Goal: Information Seeking & Learning: Learn about a topic

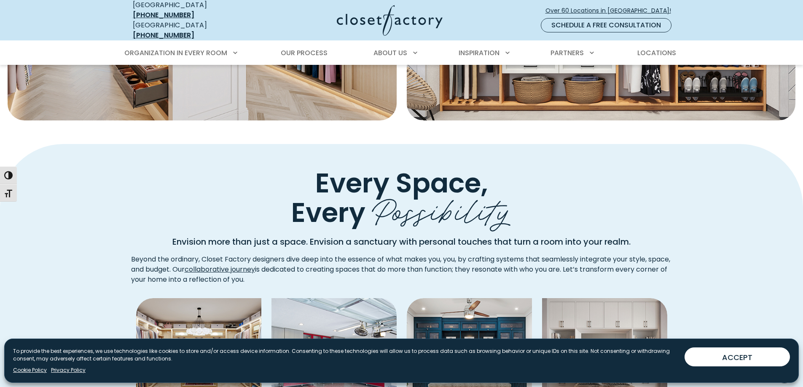
scroll to position [498, 0]
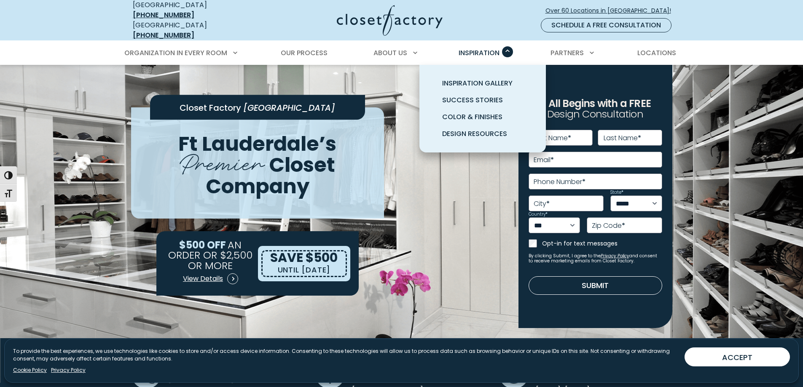
click at [486, 48] on span "Inspiration" at bounding box center [478, 53] width 41 height 10
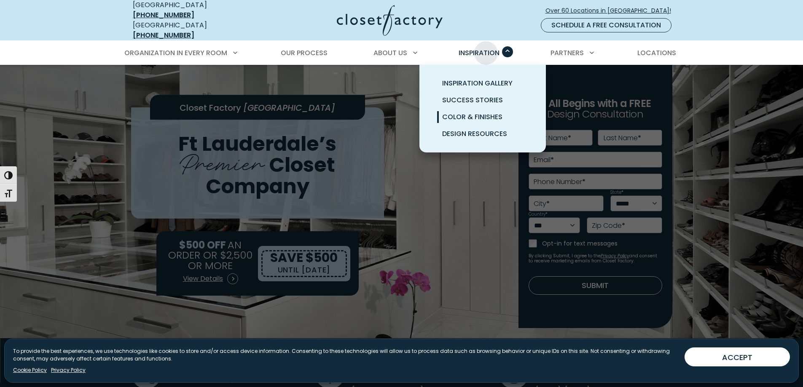
click at [505, 112] on link "Color & Finishes" at bounding box center [492, 117] width 126 height 17
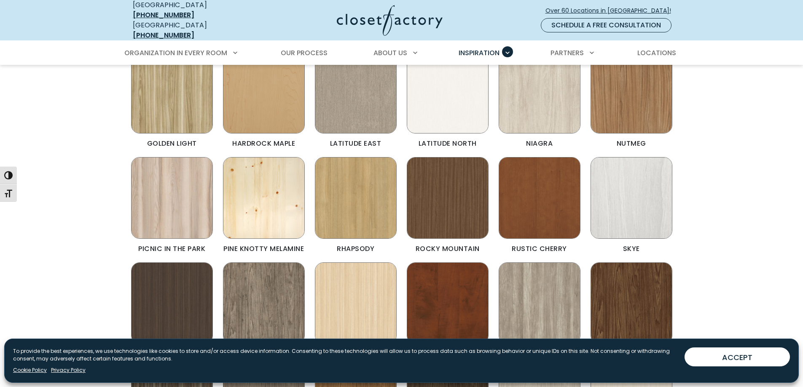
scroll to position [458, 0]
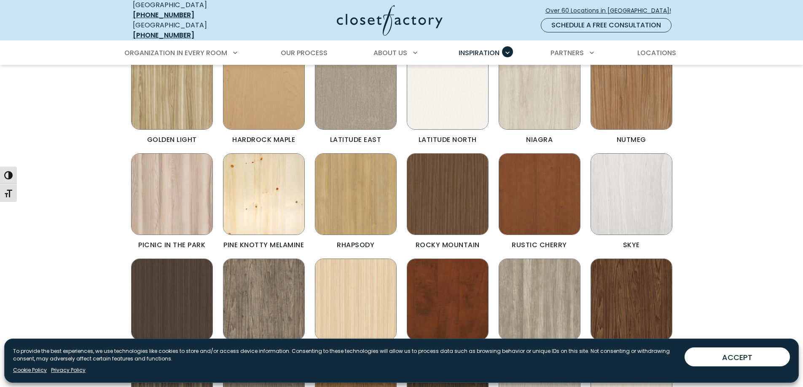
click at [268, 207] on img "Color & Finishes" at bounding box center [264, 194] width 82 height 82
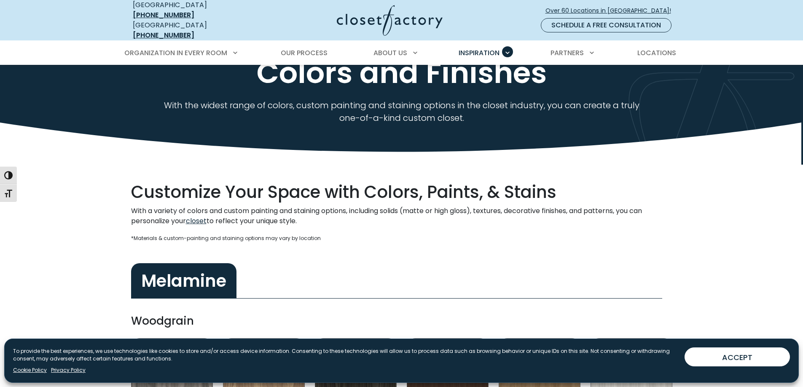
scroll to position [0, 0]
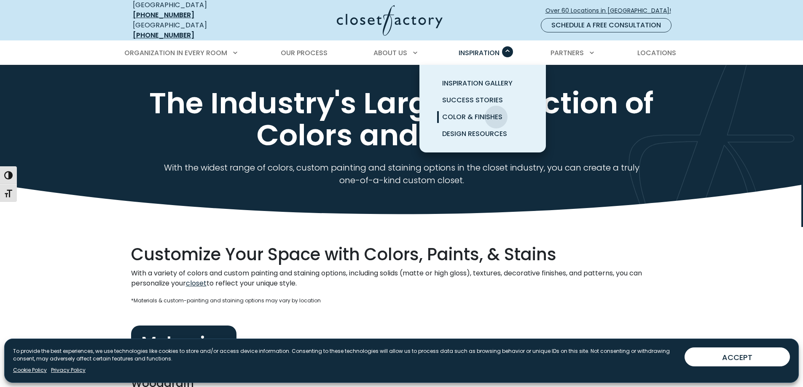
click at [503, 46] on span "Primary Menu" at bounding box center [507, 51] width 11 height 11
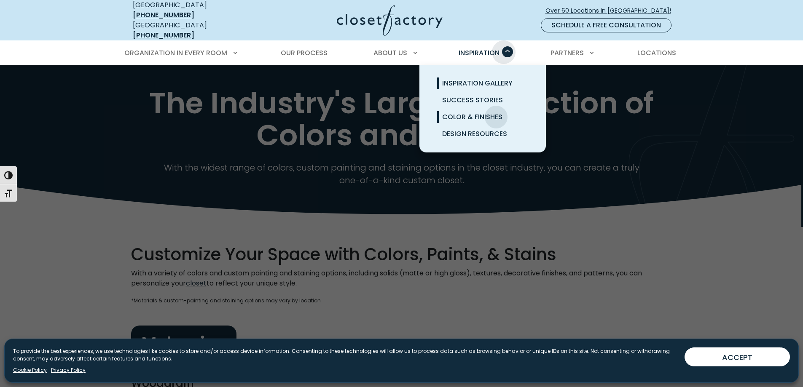
click at [514, 75] on link "Inspiration Gallery" at bounding box center [492, 83] width 126 height 17
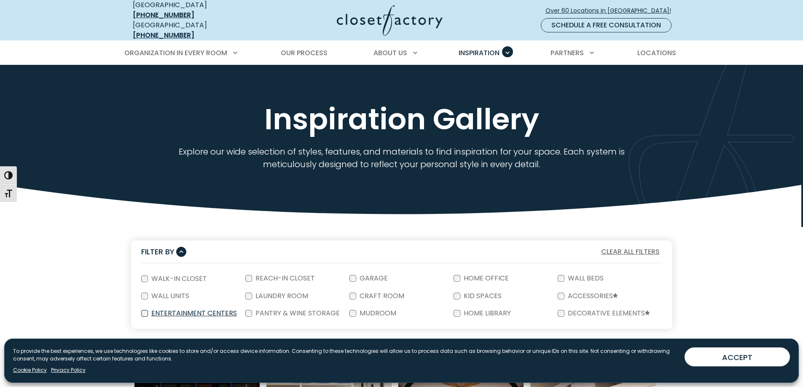
click at [154, 310] on label "Entertainment Centers" at bounding box center [193, 313] width 91 height 7
click at [181, 310] on label "Entertainment Centers" at bounding box center [193, 313] width 91 height 7
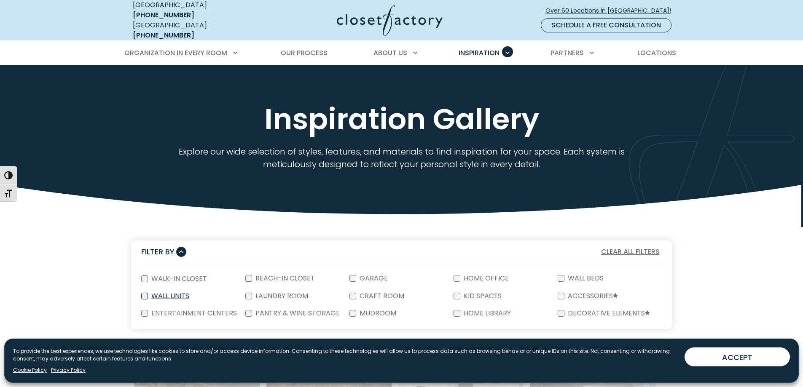
click at [184, 293] on label "Wall Units" at bounding box center [169, 296] width 43 height 7
click at [185, 293] on label "Wall Units" at bounding box center [169, 296] width 43 height 7
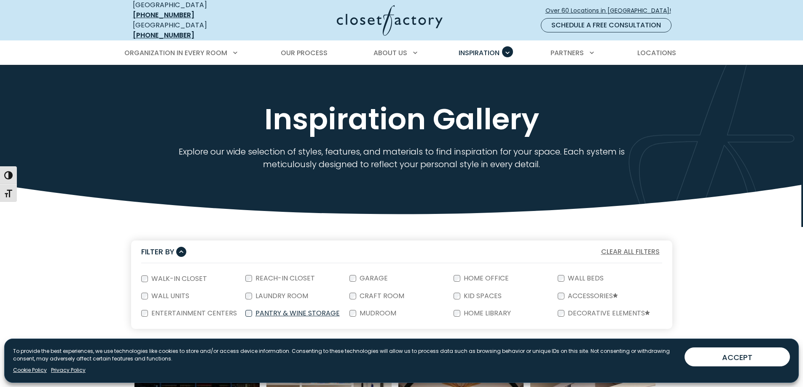
click at [313, 310] on label "Pantry & Wine Storage" at bounding box center [296, 313] width 89 height 7
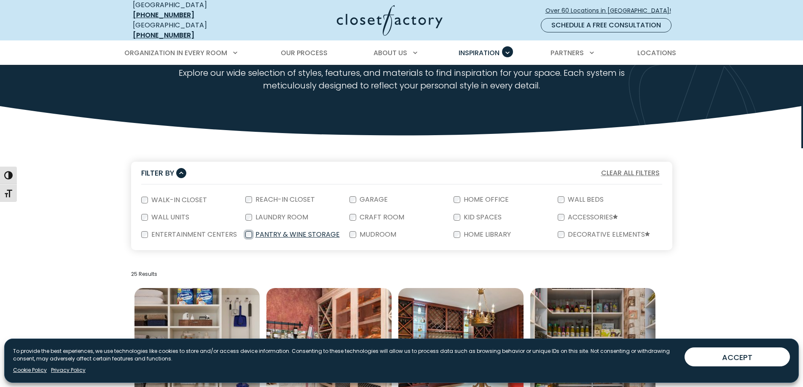
scroll to position [72, 0]
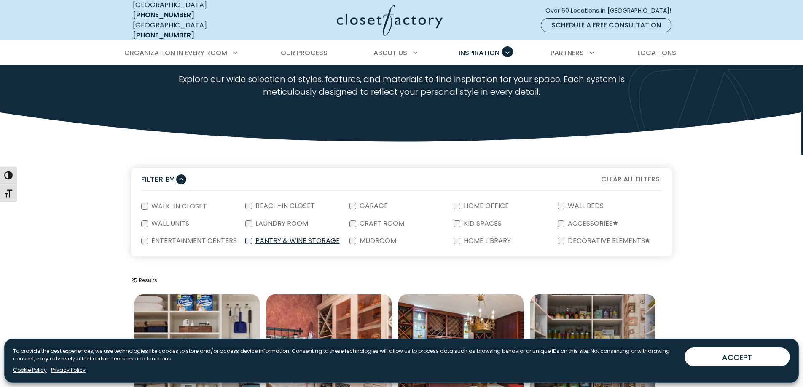
click at [264, 238] on label "Pantry & Wine Storage" at bounding box center [296, 241] width 89 height 7
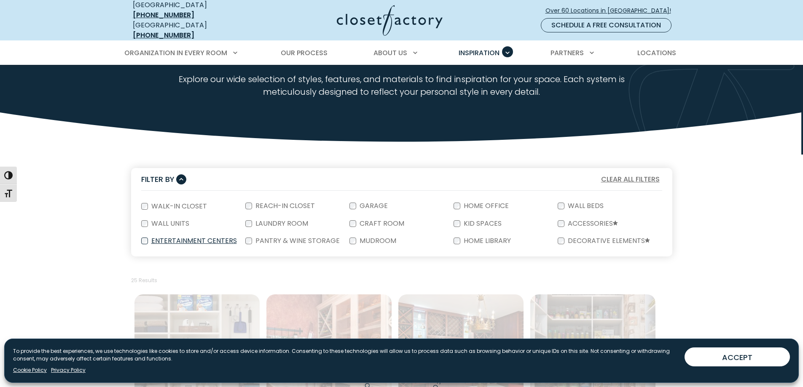
click at [162, 238] on label "Entertainment Centers" at bounding box center [193, 241] width 91 height 7
